Goal: Find contact information: Find contact information

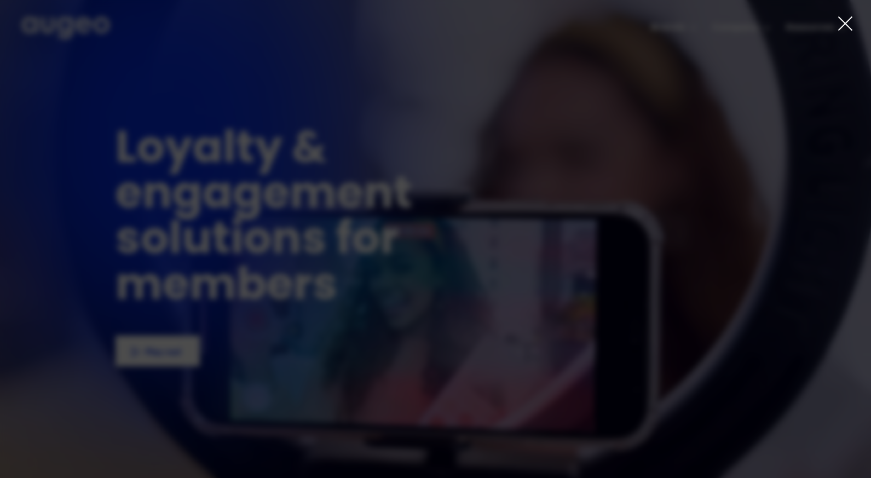
click at [851, 22] on icon at bounding box center [845, 23] width 16 height 16
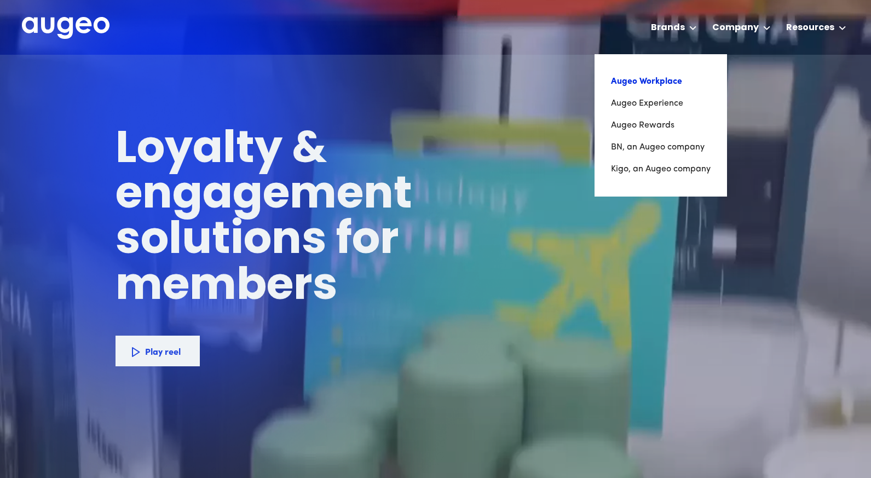
click at [656, 82] on link "Augeo Workplace" at bounding box center [661, 82] width 100 height 22
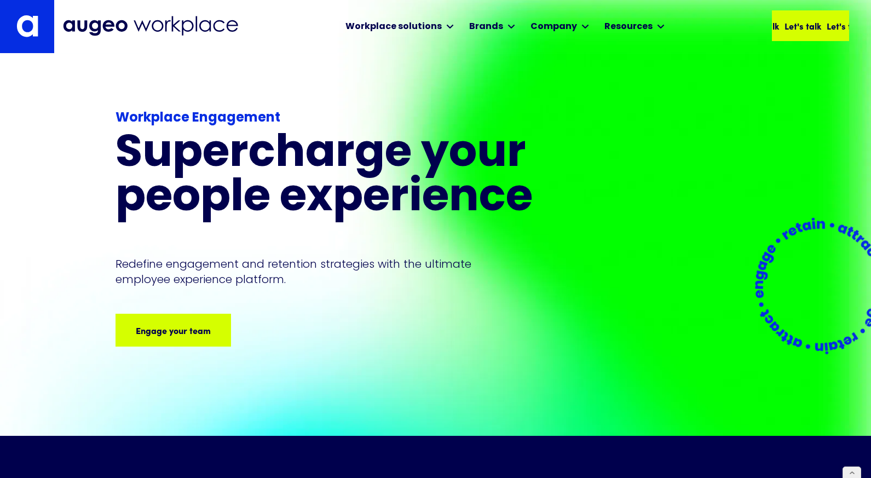
click at [810, 27] on div "Let's talk Let's talk Let's talk Let's talk" at bounding box center [823, 25] width 169 height 13
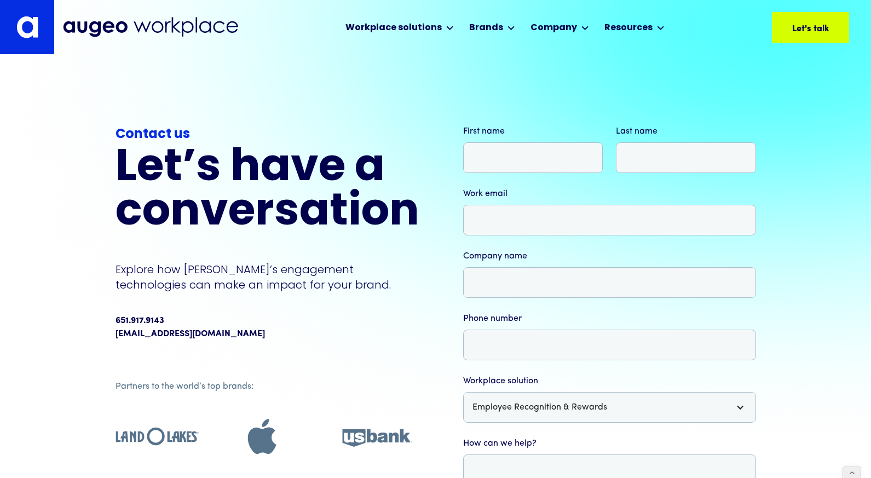
click at [472, 130] on label "First name" at bounding box center [533, 131] width 140 height 13
click at [472, 142] on input "First name" at bounding box center [533, 157] width 140 height 31
